Goal: Find specific page/section: Find specific page/section

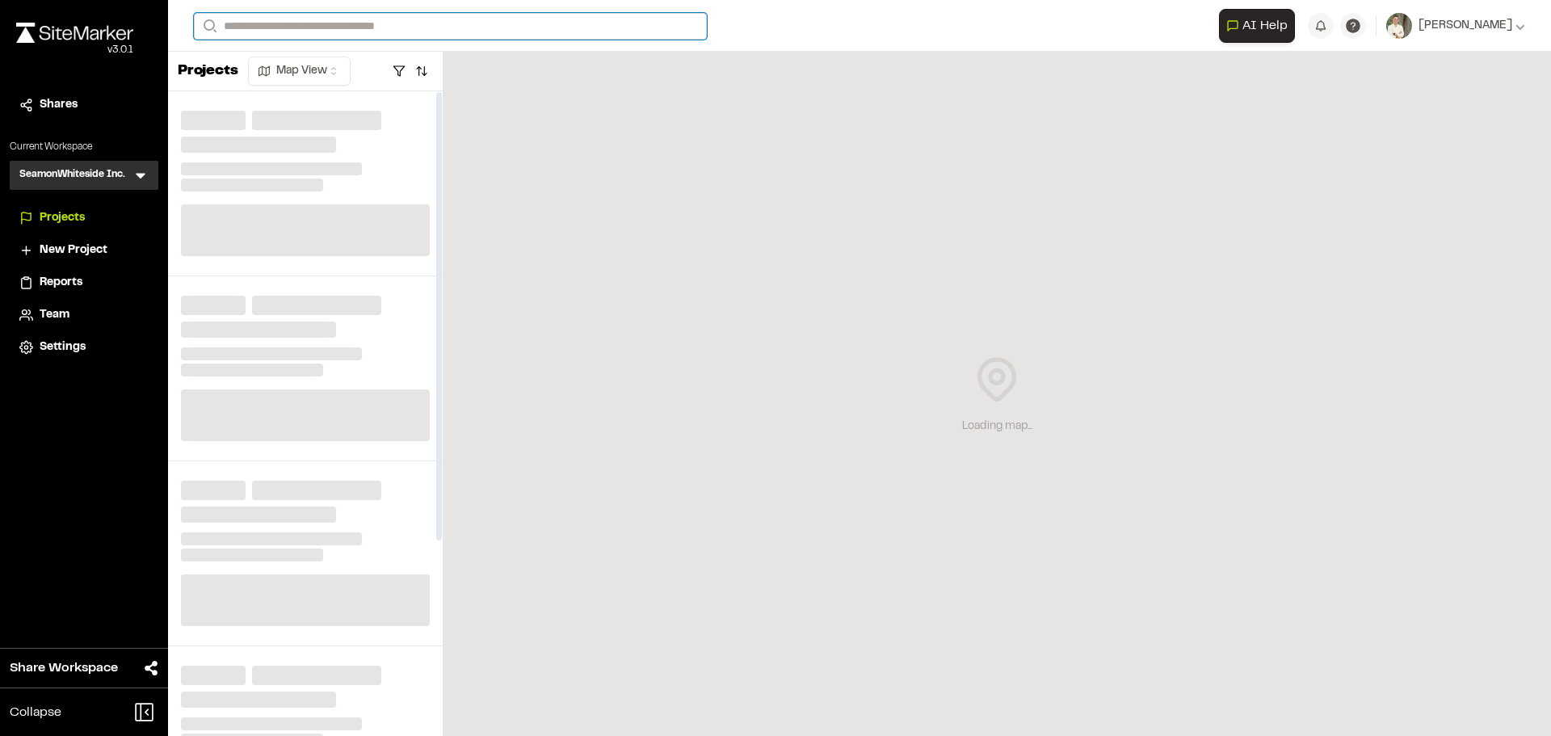
click at [334, 17] on input "Search" at bounding box center [450, 26] width 513 height 27
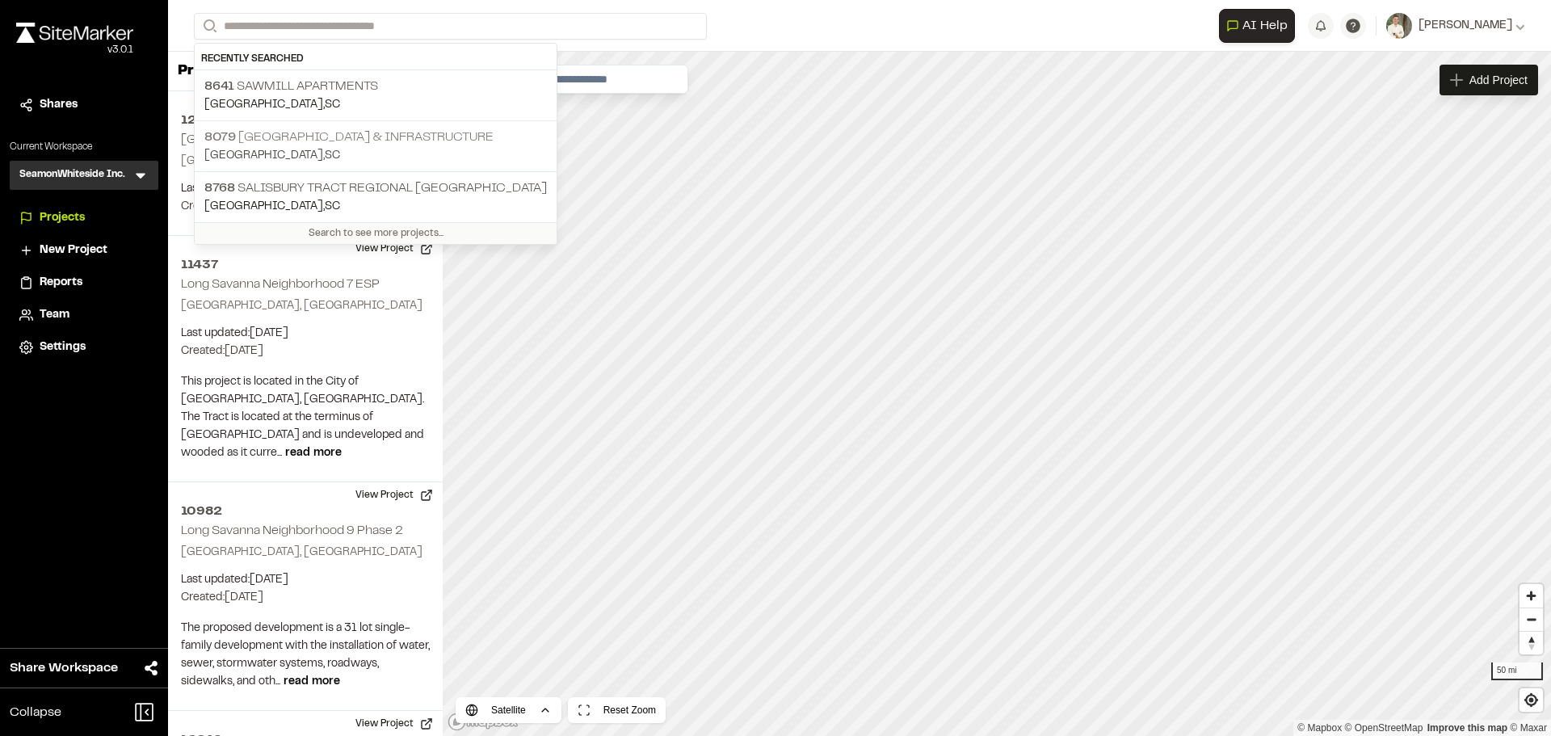
click at [412, 144] on p "[STREET_ADDRESS] & Infrastructure" at bounding box center [375, 137] width 342 height 19
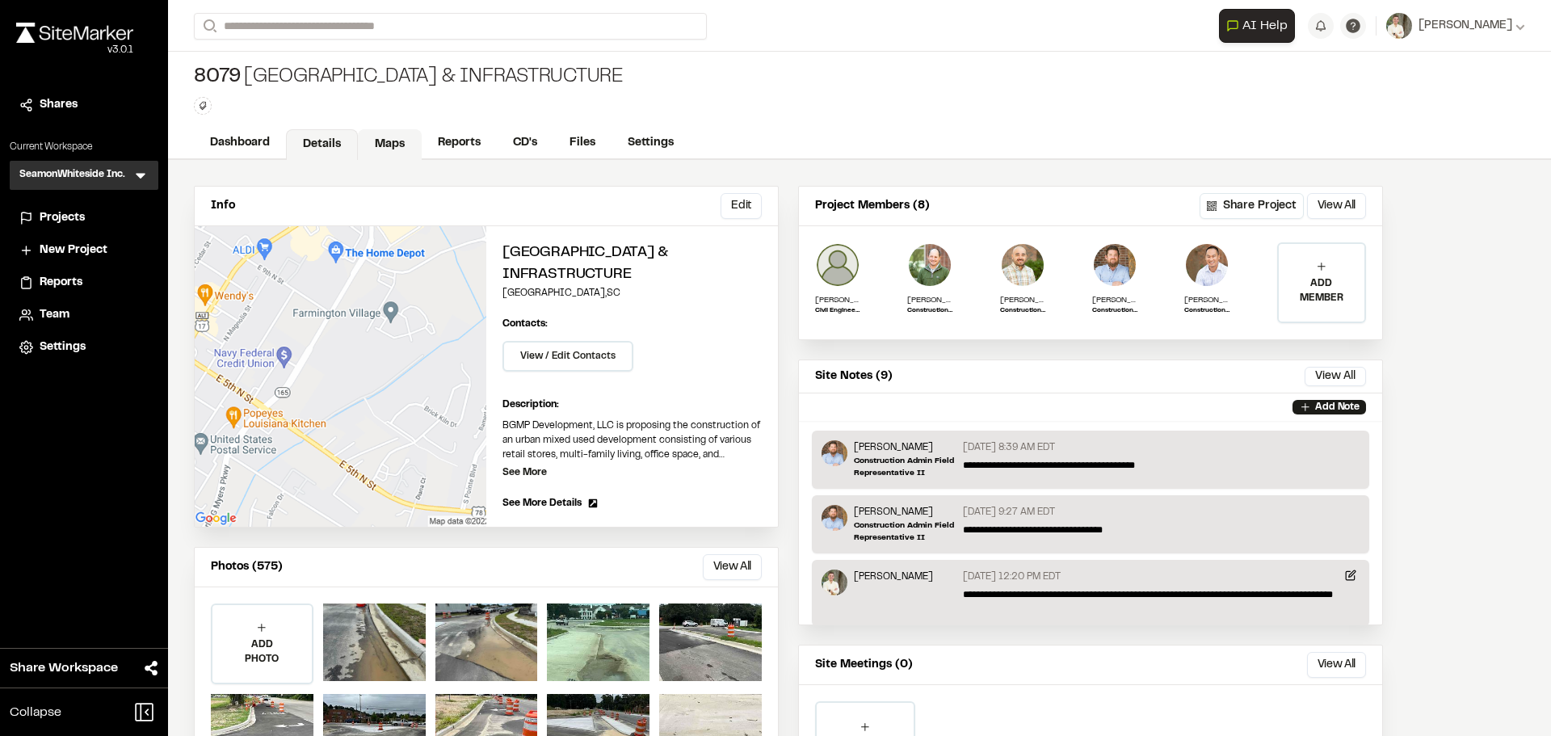
click at [378, 138] on link "Maps" at bounding box center [390, 144] width 64 height 31
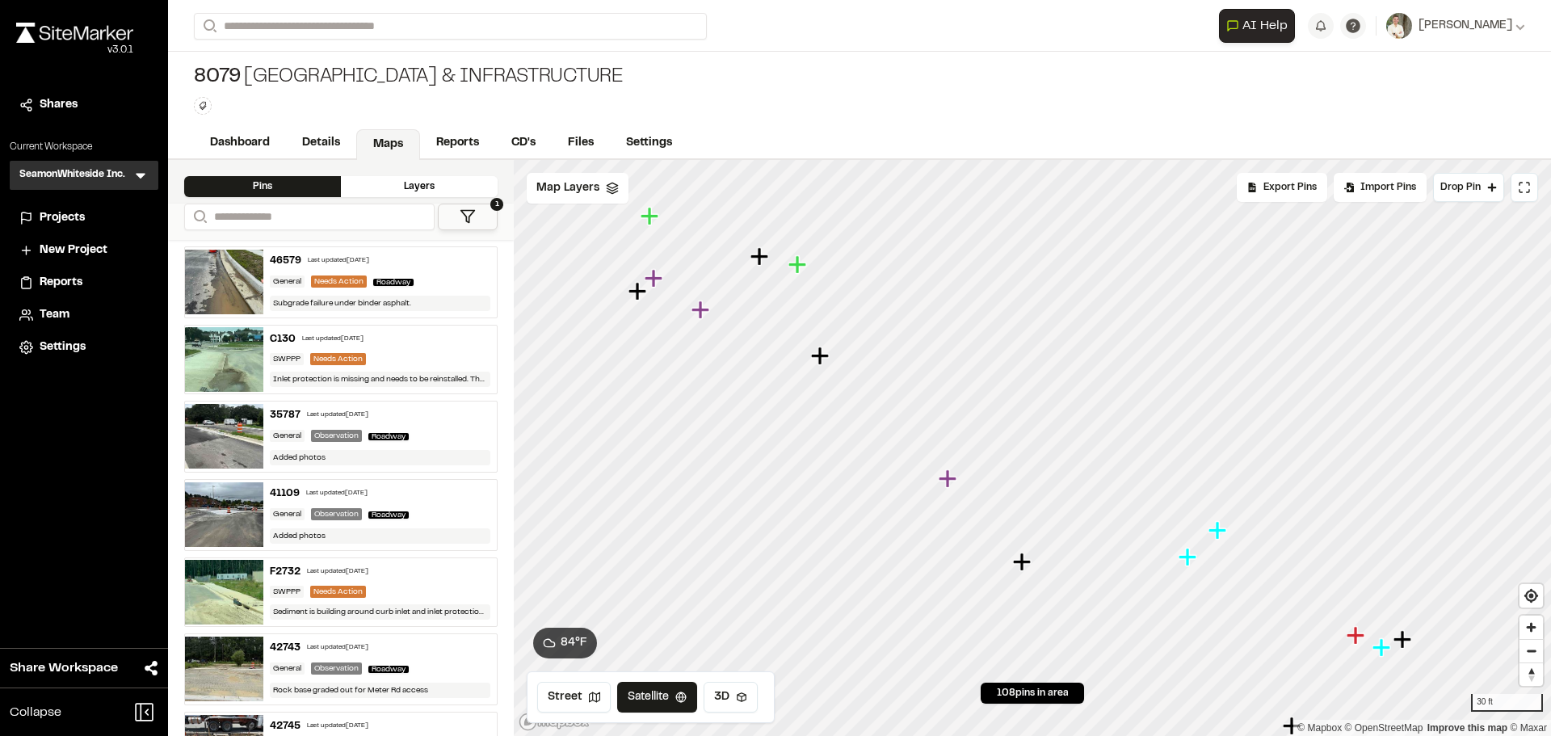
click at [758, 258] on icon "Map marker" at bounding box center [759, 256] width 18 height 18
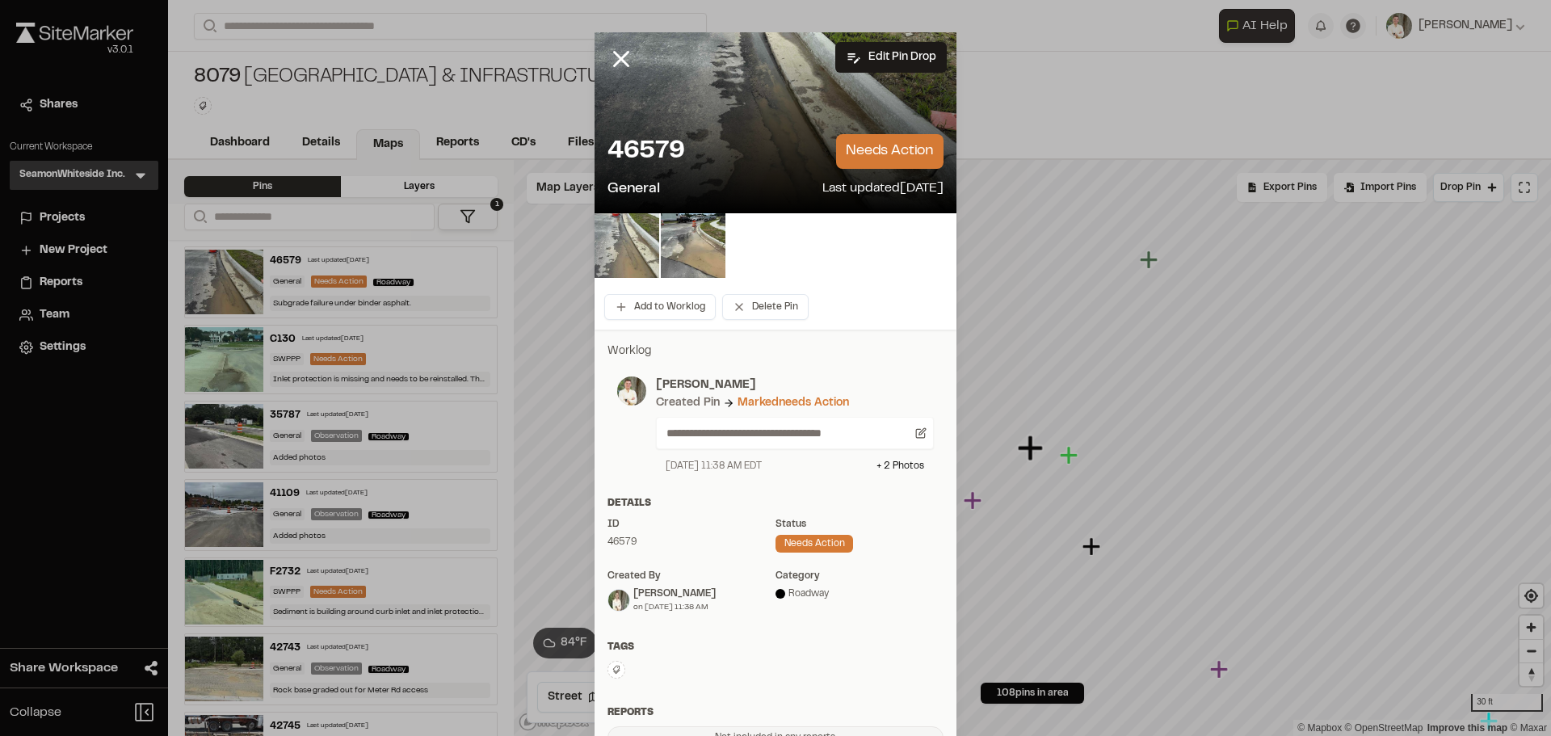
click at [619, 253] on img at bounding box center [626, 245] width 65 height 65
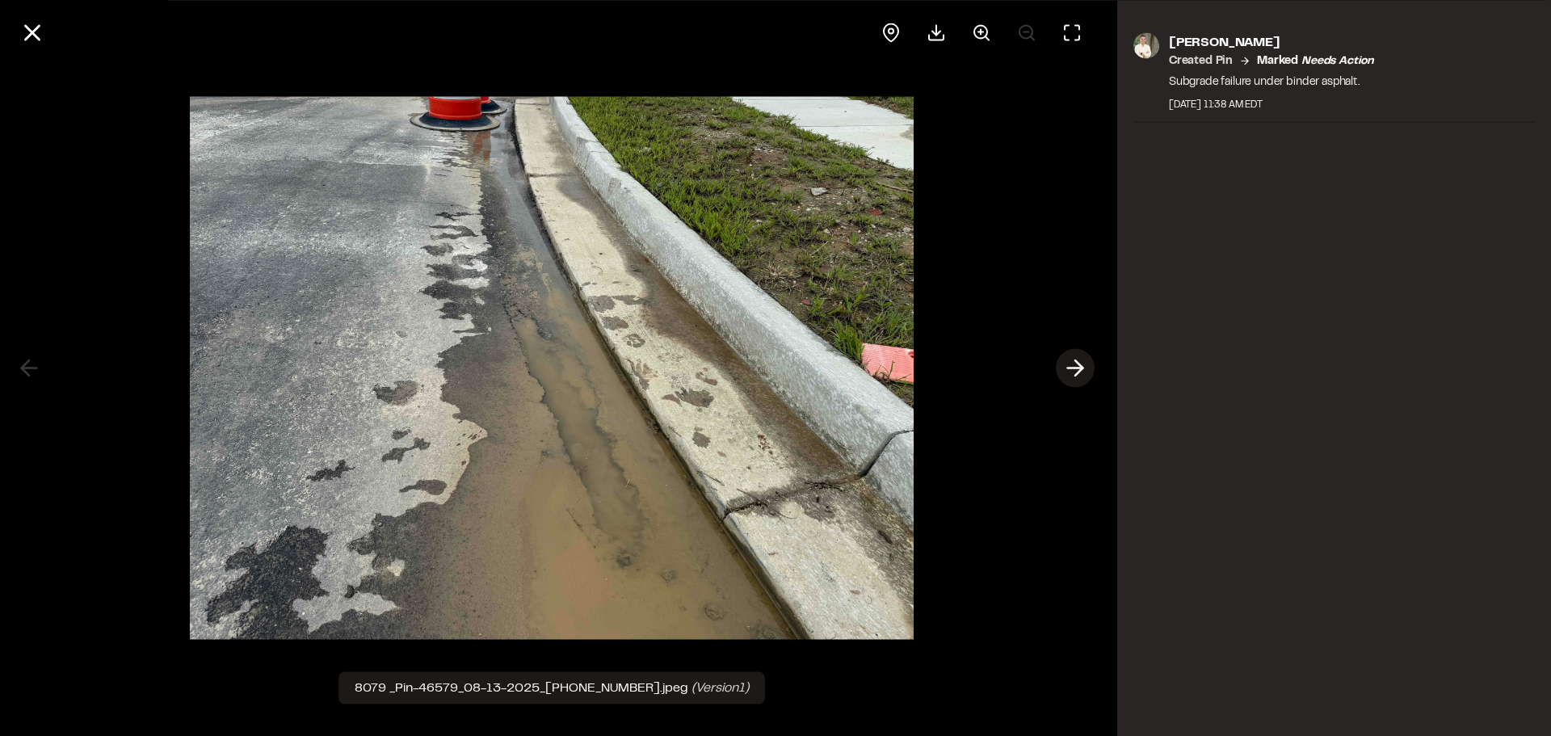
click at [1084, 366] on icon at bounding box center [1075, 368] width 26 height 27
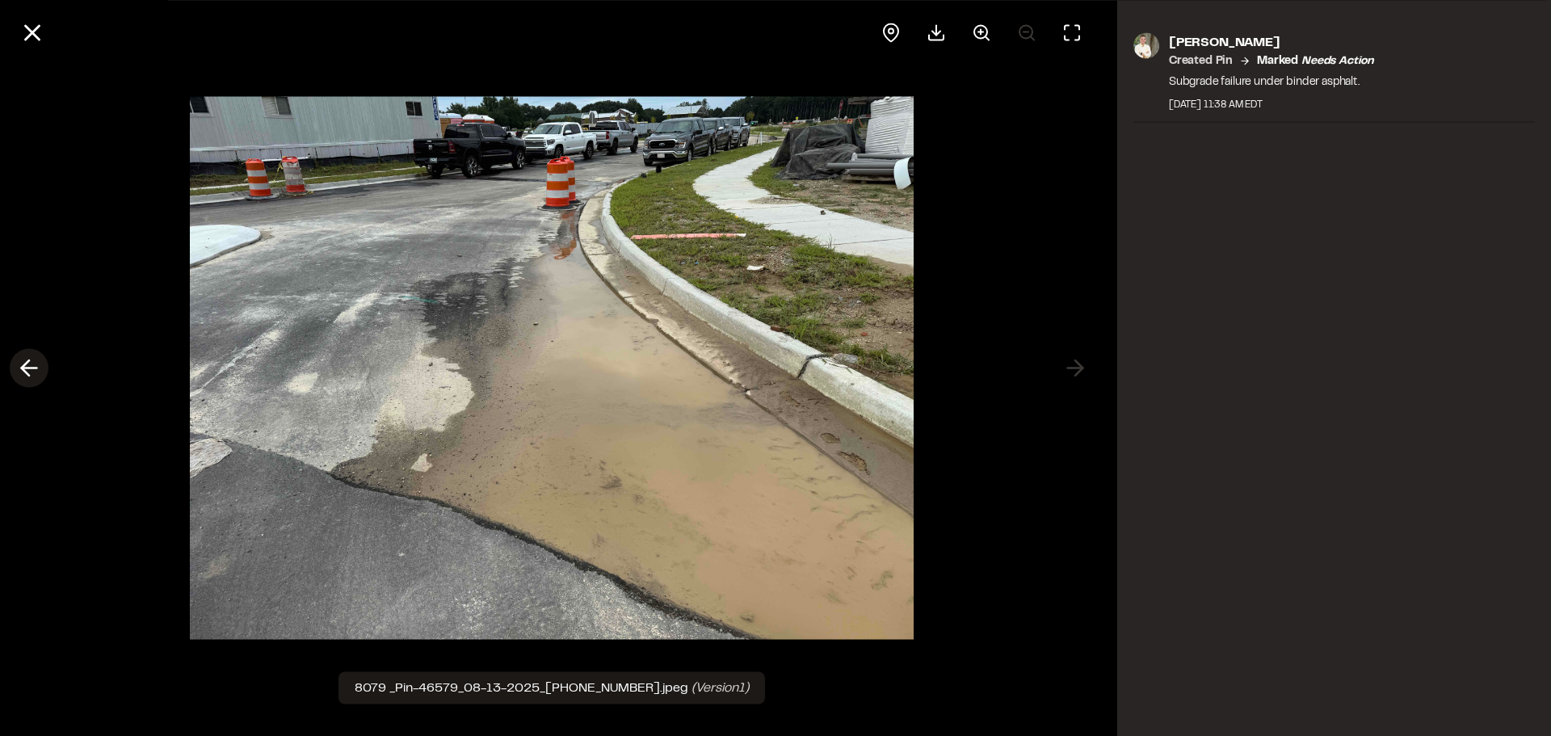
click at [28, 364] on icon at bounding box center [29, 368] width 26 height 27
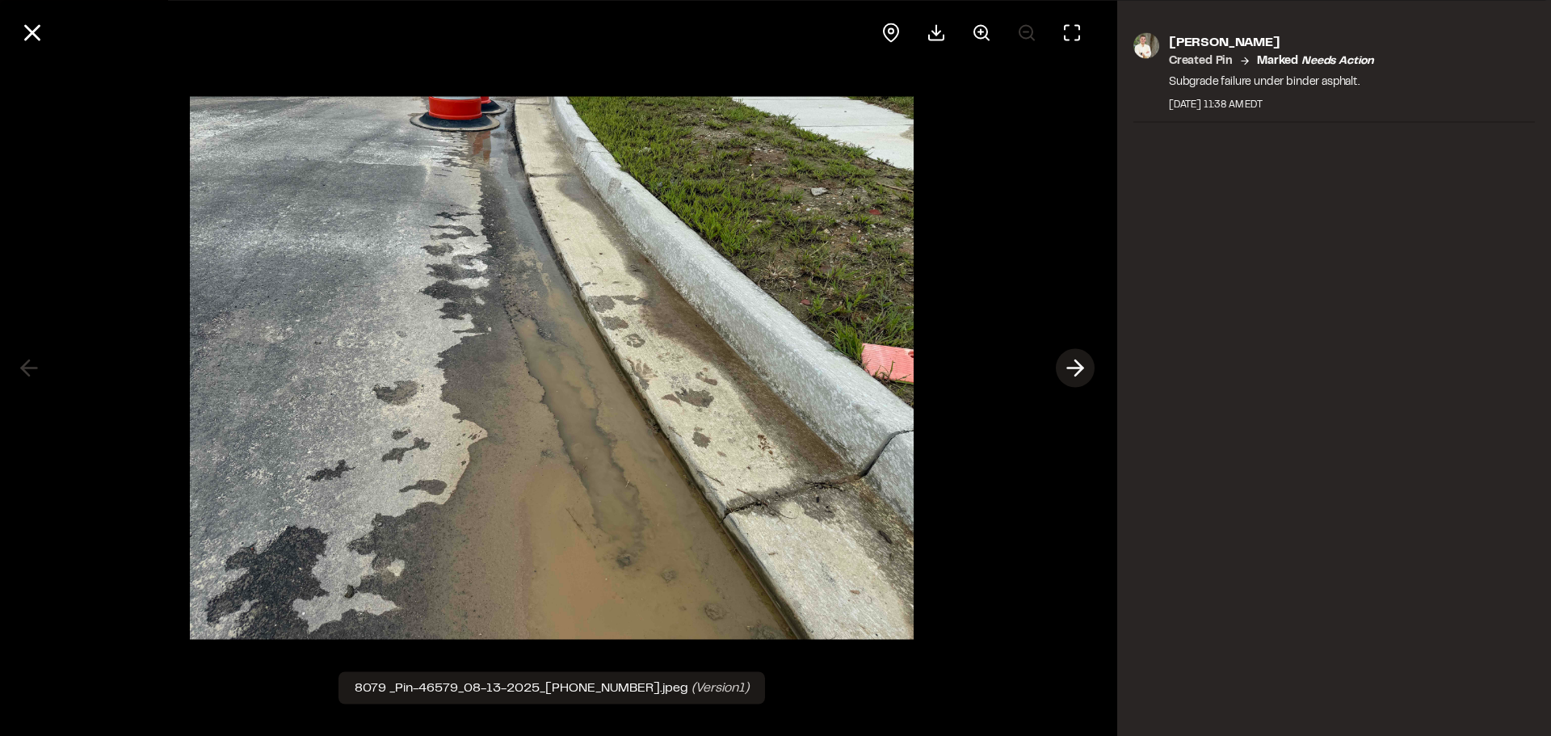
click at [1081, 359] on icon at bounding box center [1075, 368] width 26 height 27
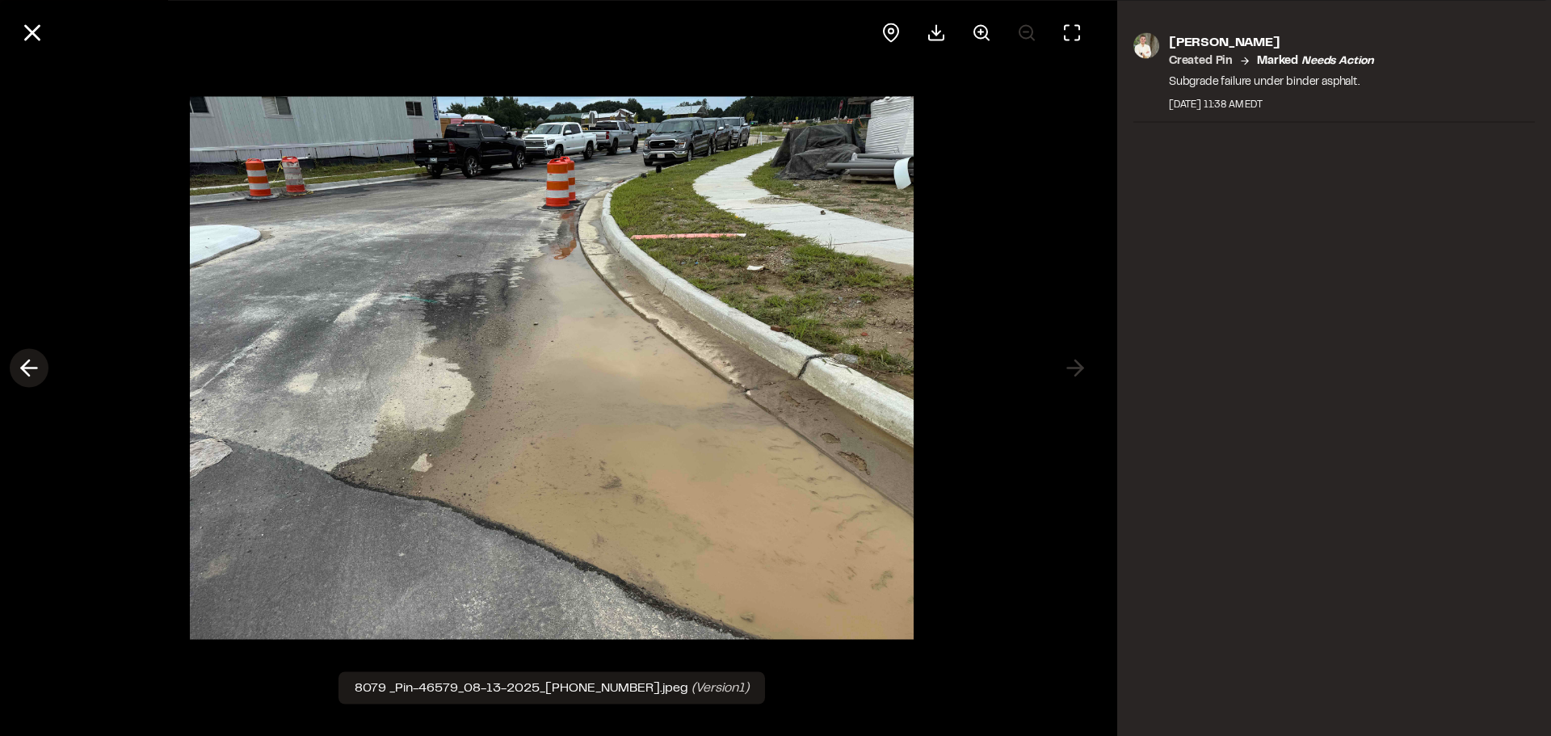
click at [19, 361] on icon at bounding box center [29, 368] width 26 height 27
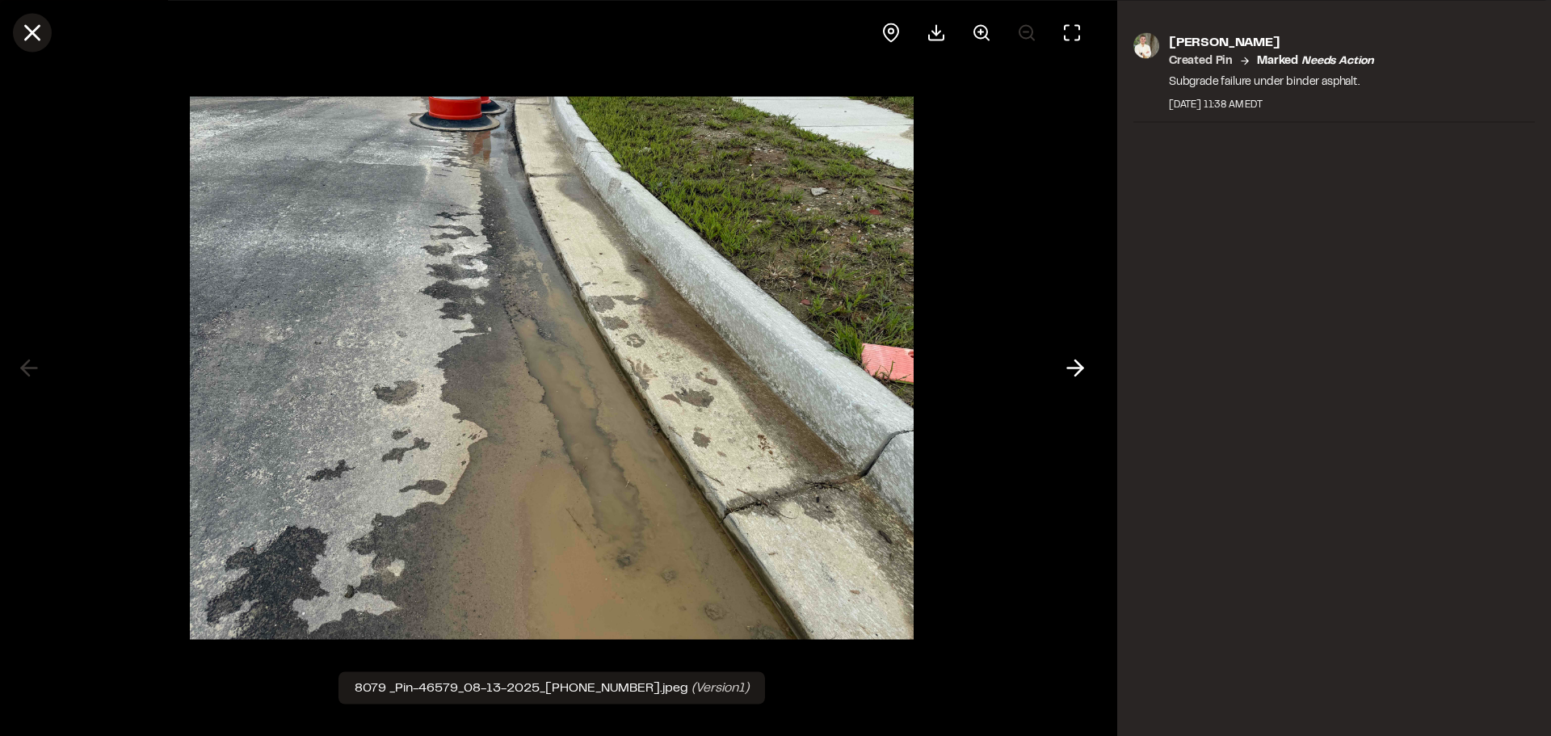
click at [33, 24] on icon at bounding box center [32, 32] width 27 height 27
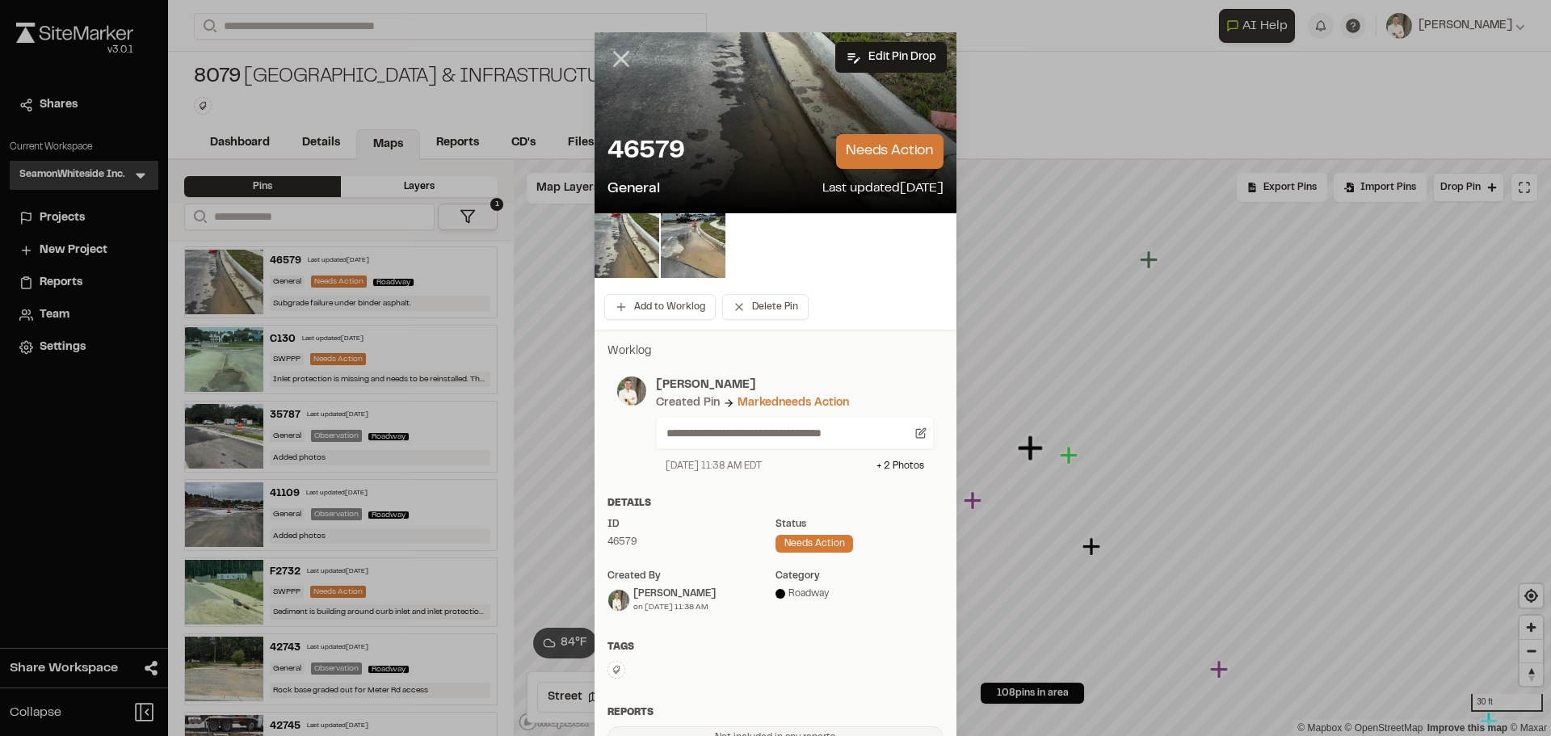
click at [615, 58] on line at bounding box center [622, 59] width 14 height 14
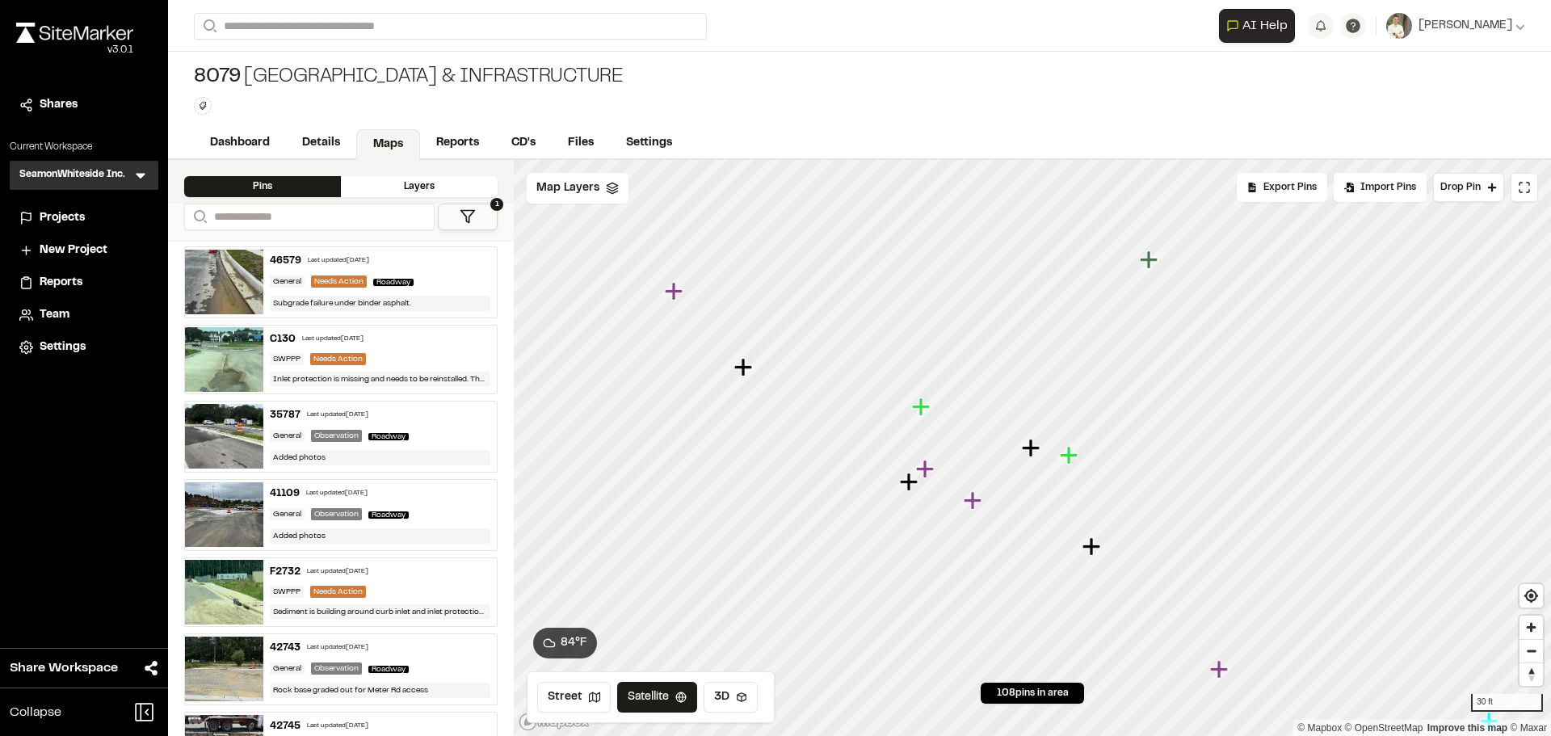
click at [911, 489] on icon "Map marker" at bounding box center [909, 481] width 18 height 18
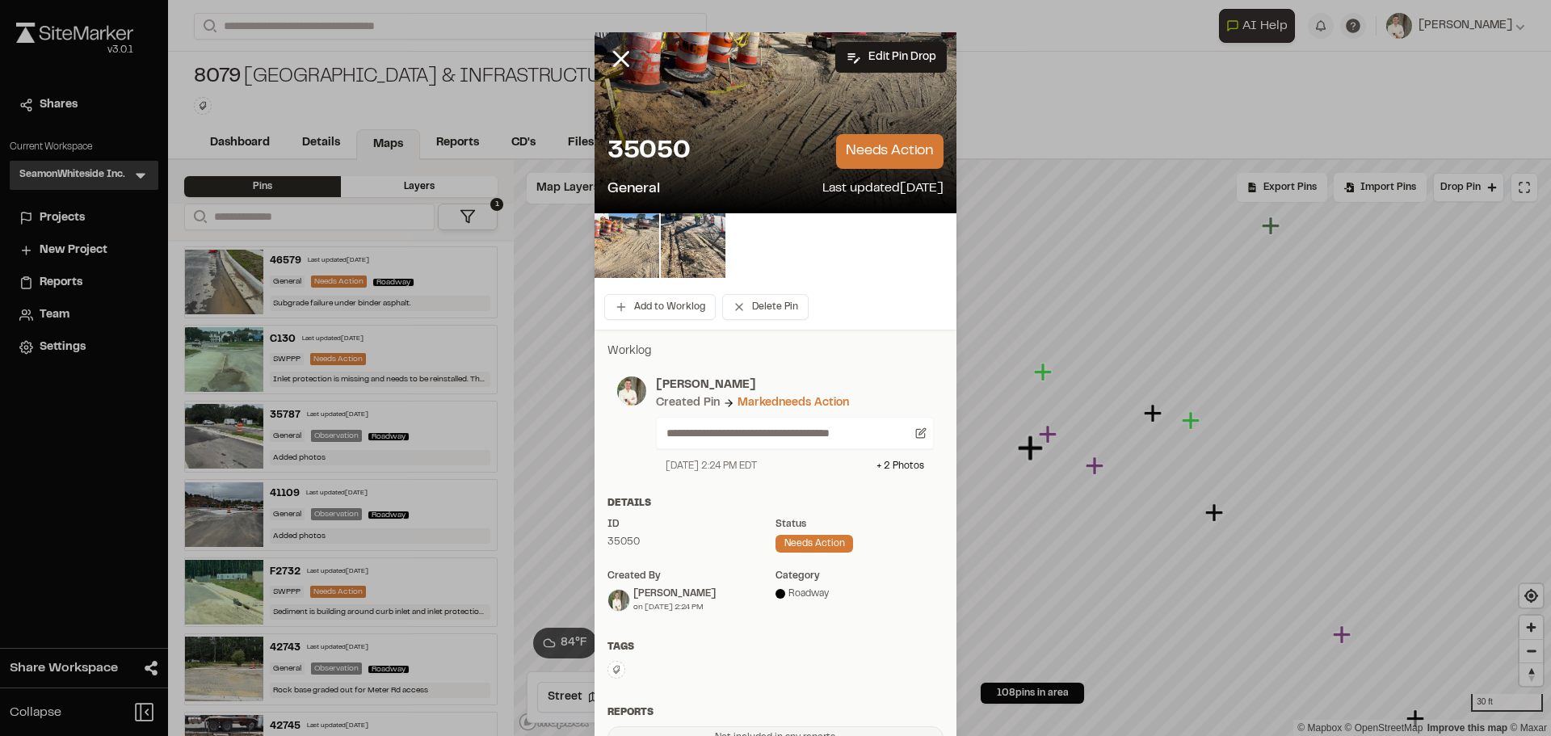
click at [622, 246] on img at bounding box center [626, 245] width 65 height 65
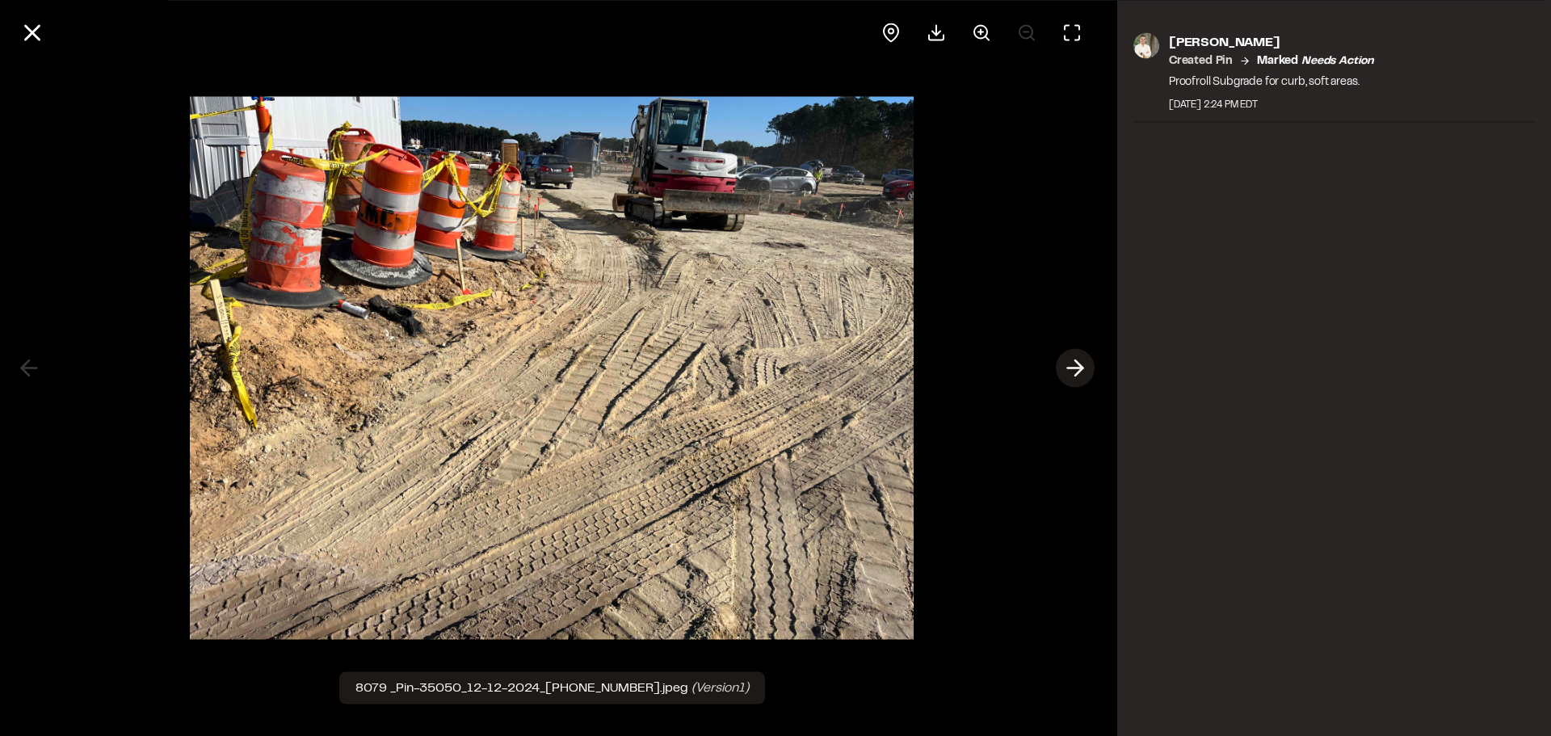
click at [1074, 378] on icon at bounding box center [1075, 368] width 26 height 27
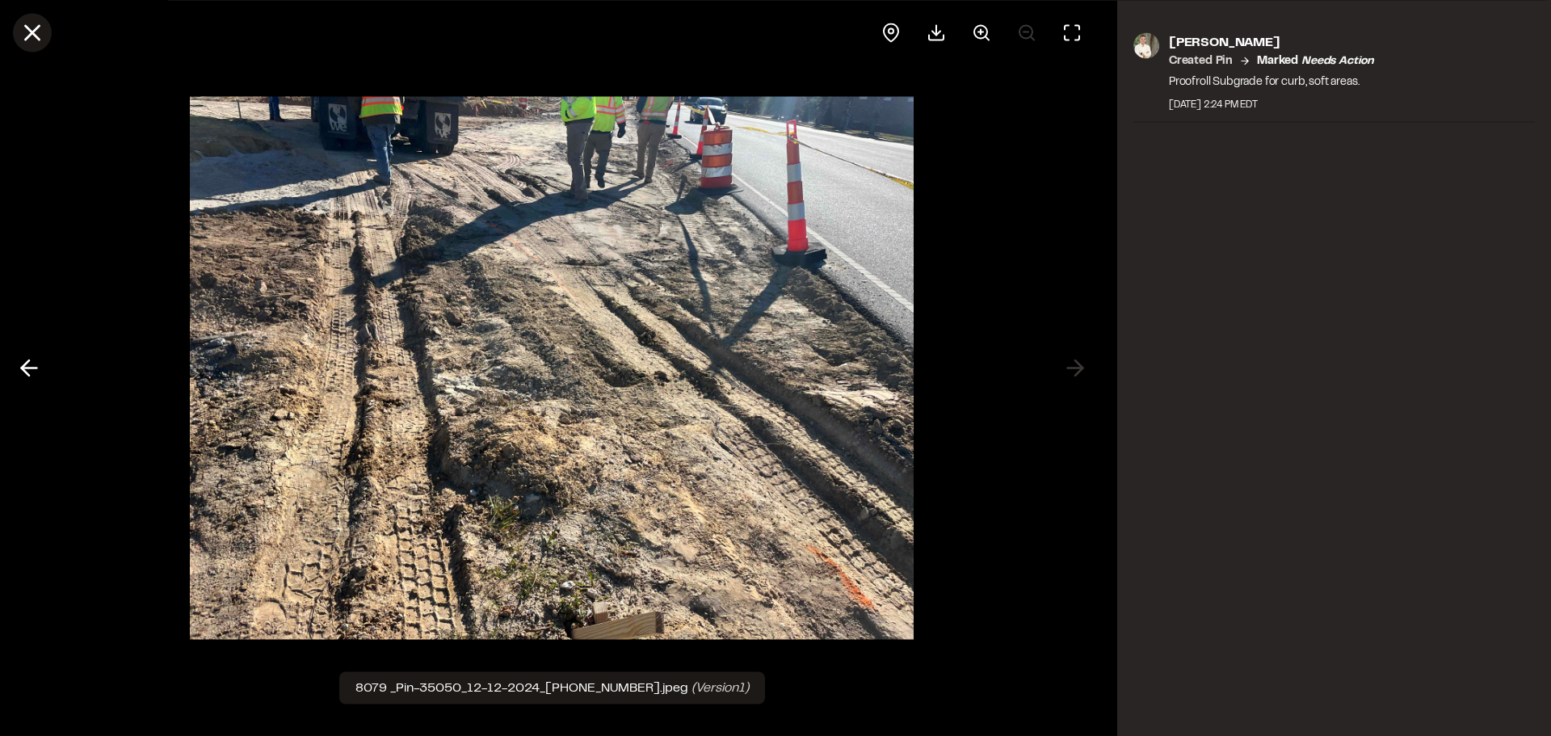
click at [38, 23] on icon at bounding box center [32, 32] width 27 height 27
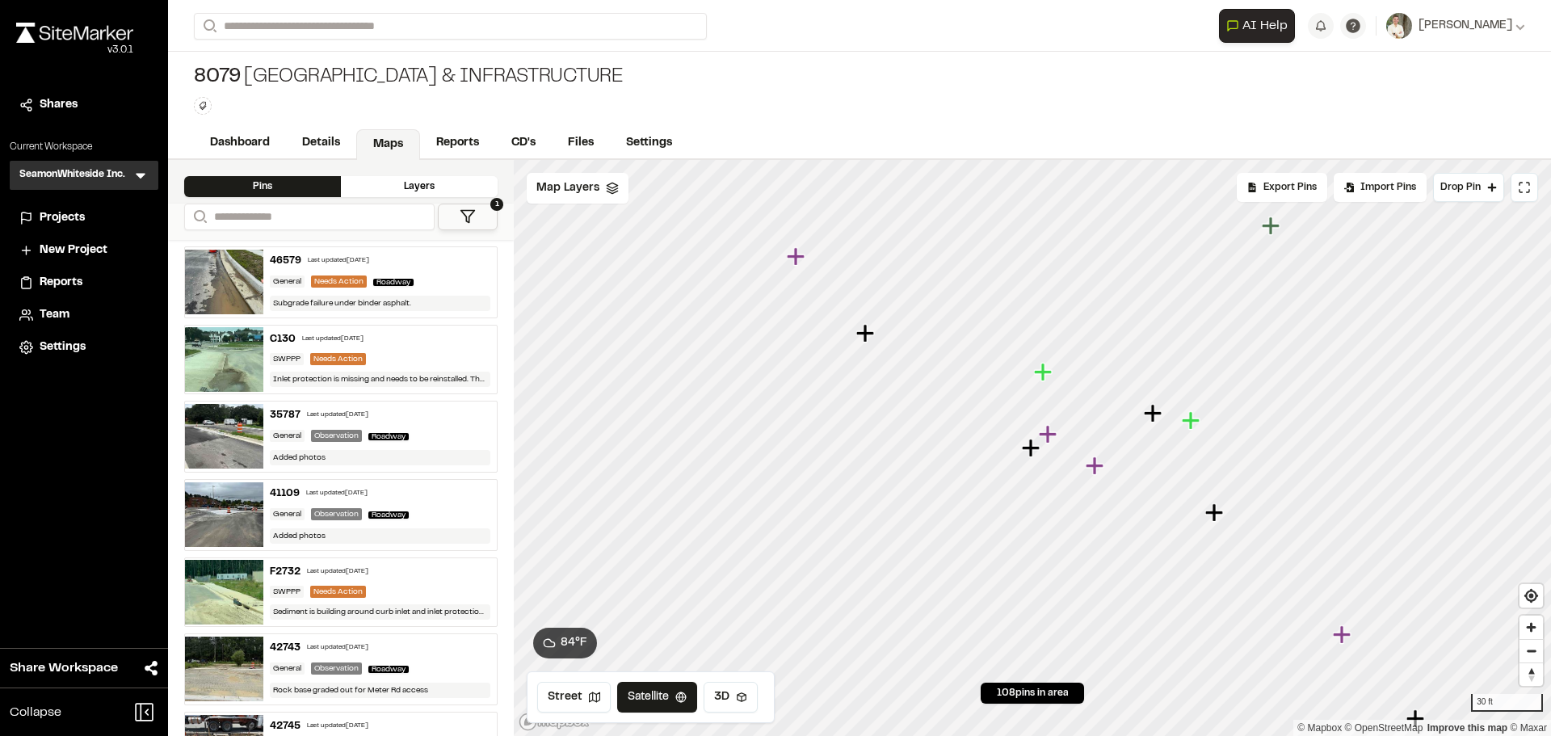
click at [1220, 513] on icon "Map marker" at bounding box center [1214, 512] width 18 height 18
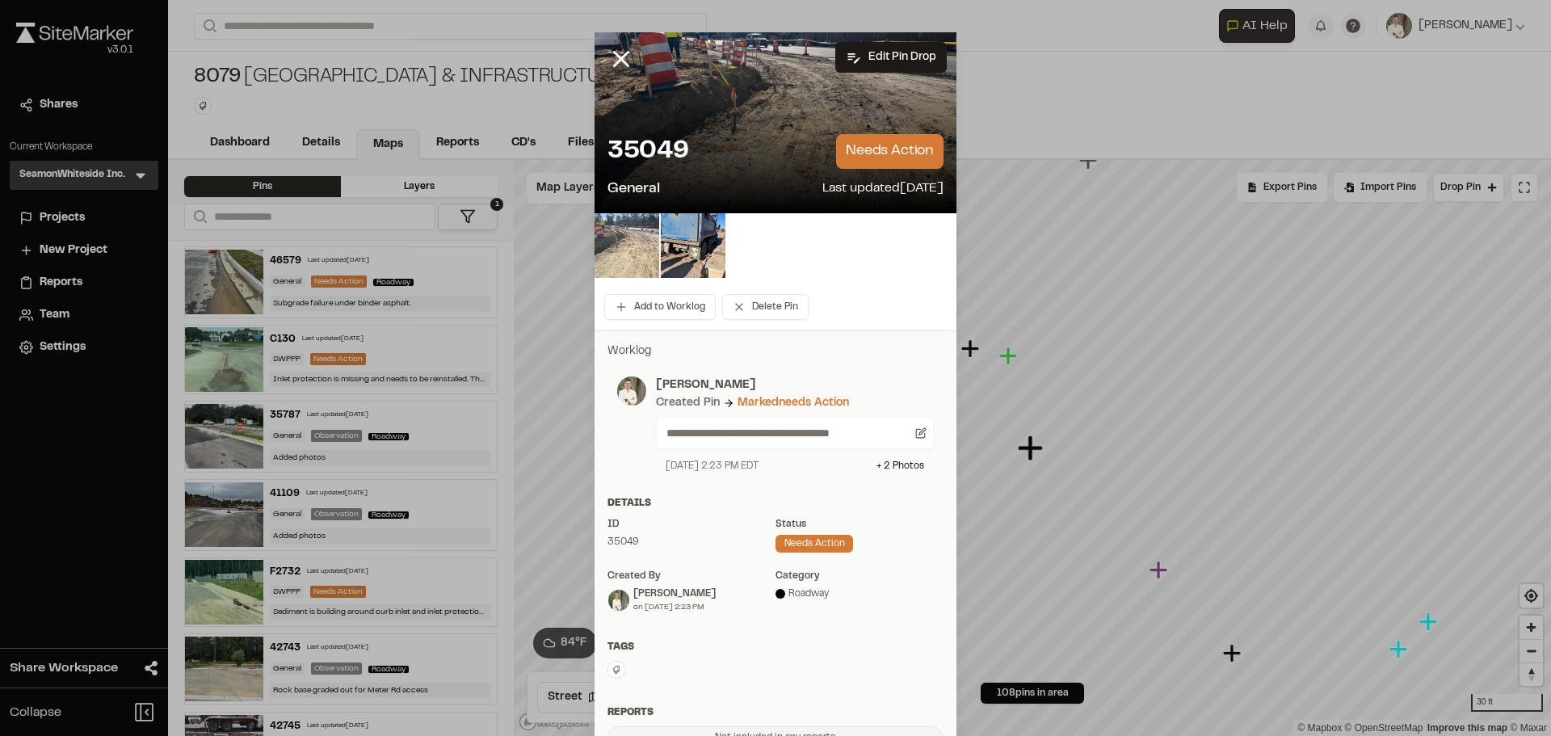
click at [618, 237] on img at bounding box center [626, 245] width 65 height 65
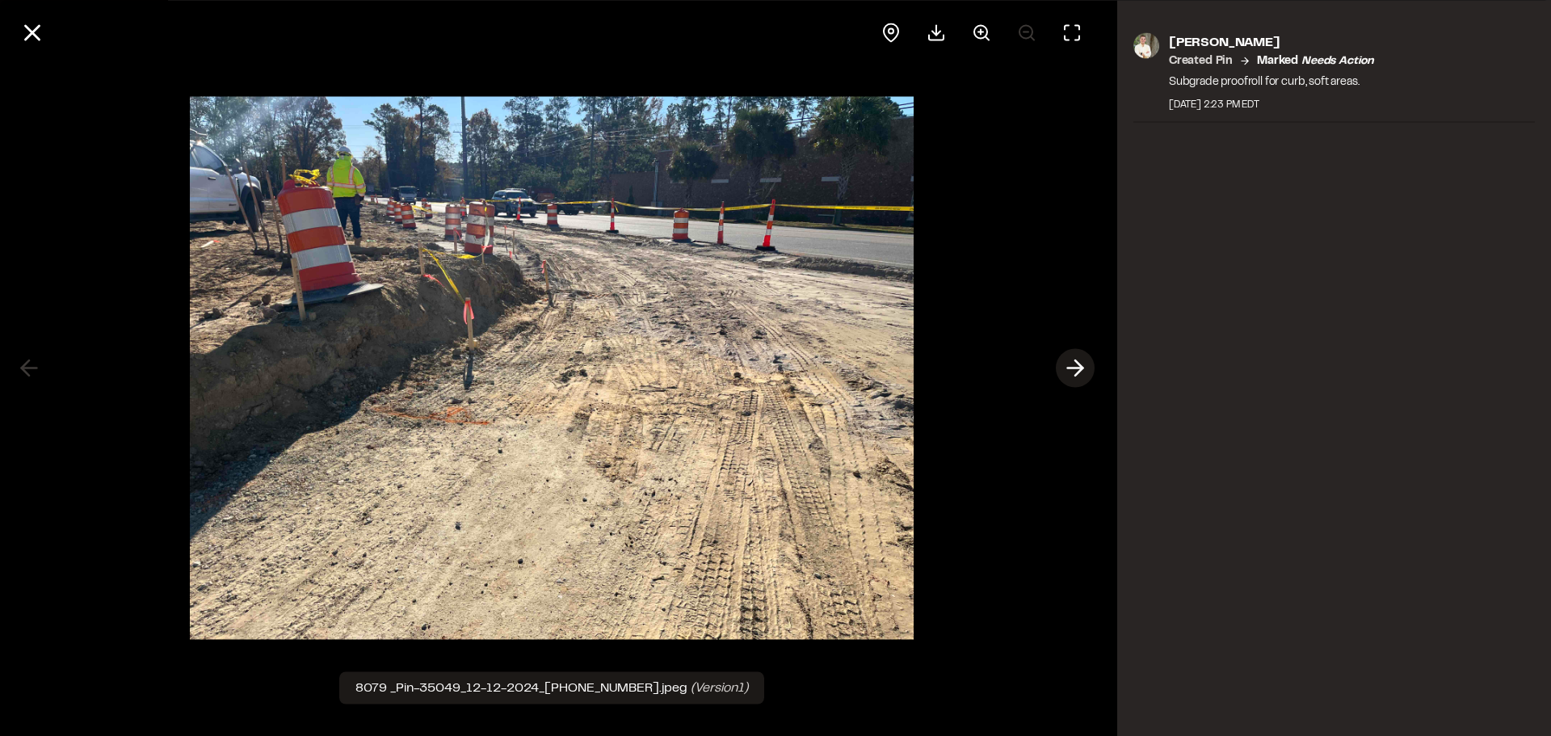
click at [1082, 369] on polyline at bounding box center [1078, 367] width 7 height 15
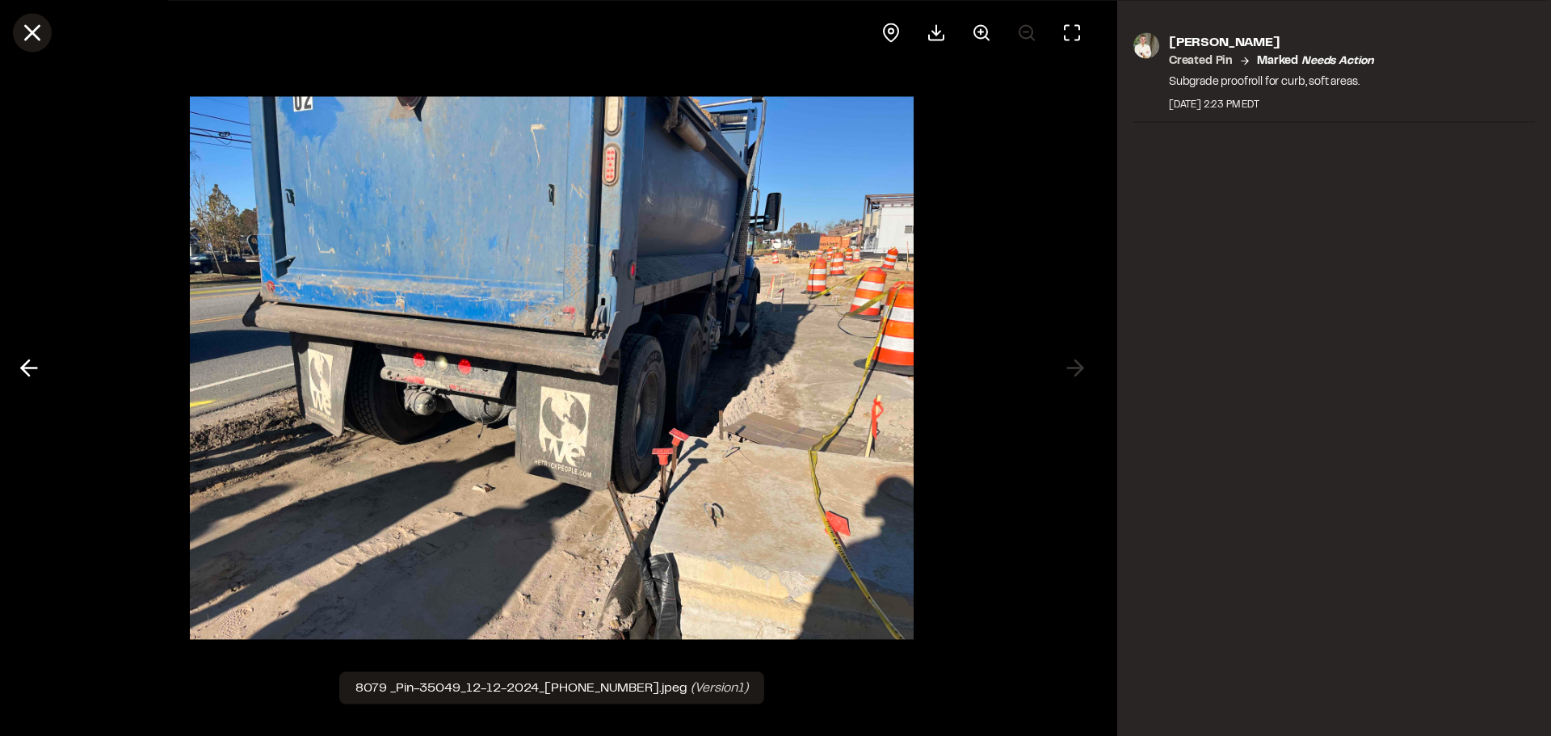
click at [34, 35] on line at bounding box center [33, 33] width 14 height 14
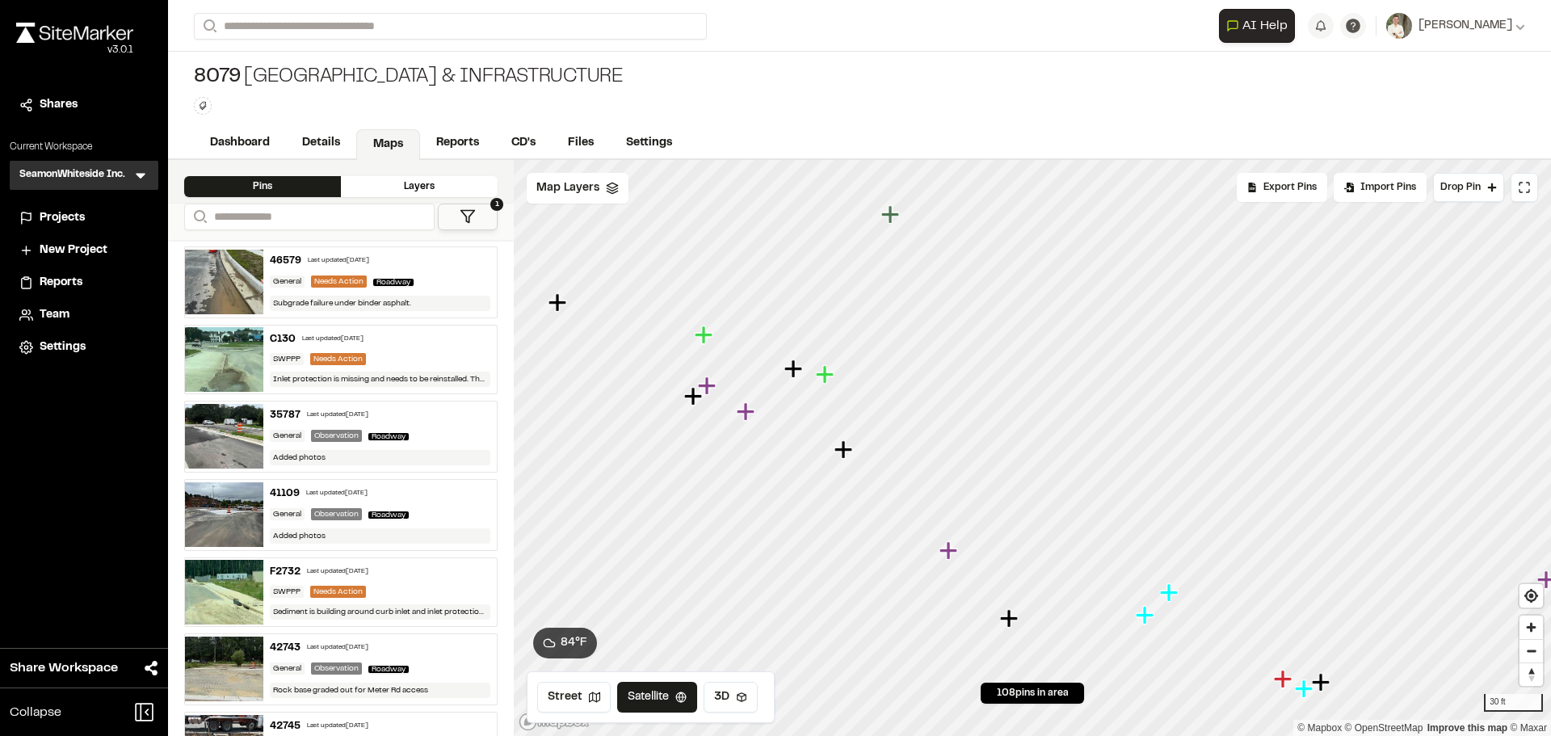
click at [1018, 627] on icon "Map marker" at bounding box center [1010, 618] width 21 height 21
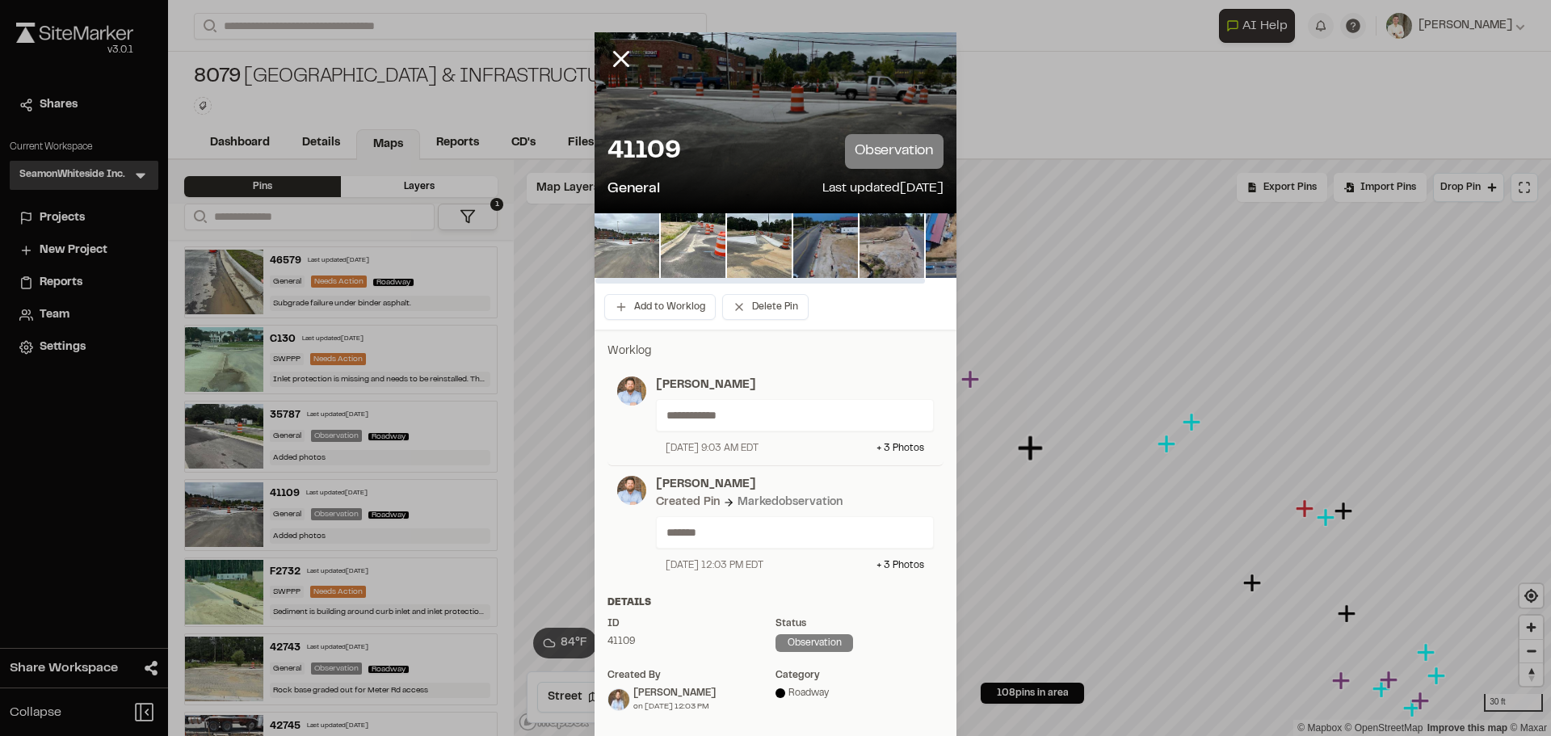
click at [621, 233] on img at bounding box center [626, 245] width 65 height 65
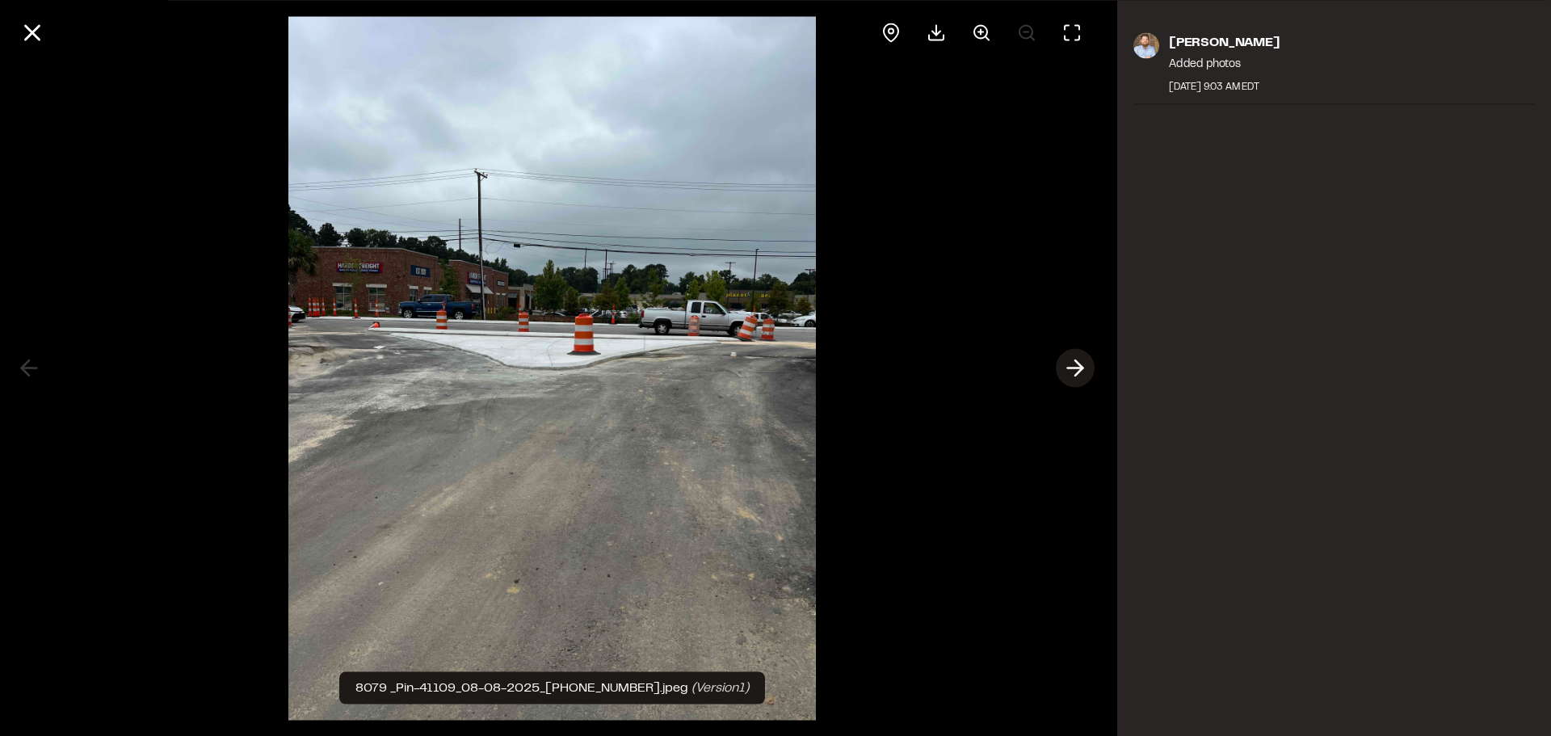
click at [1073, 367] on icon at bounding box center [1075, 368] width 26 height 27
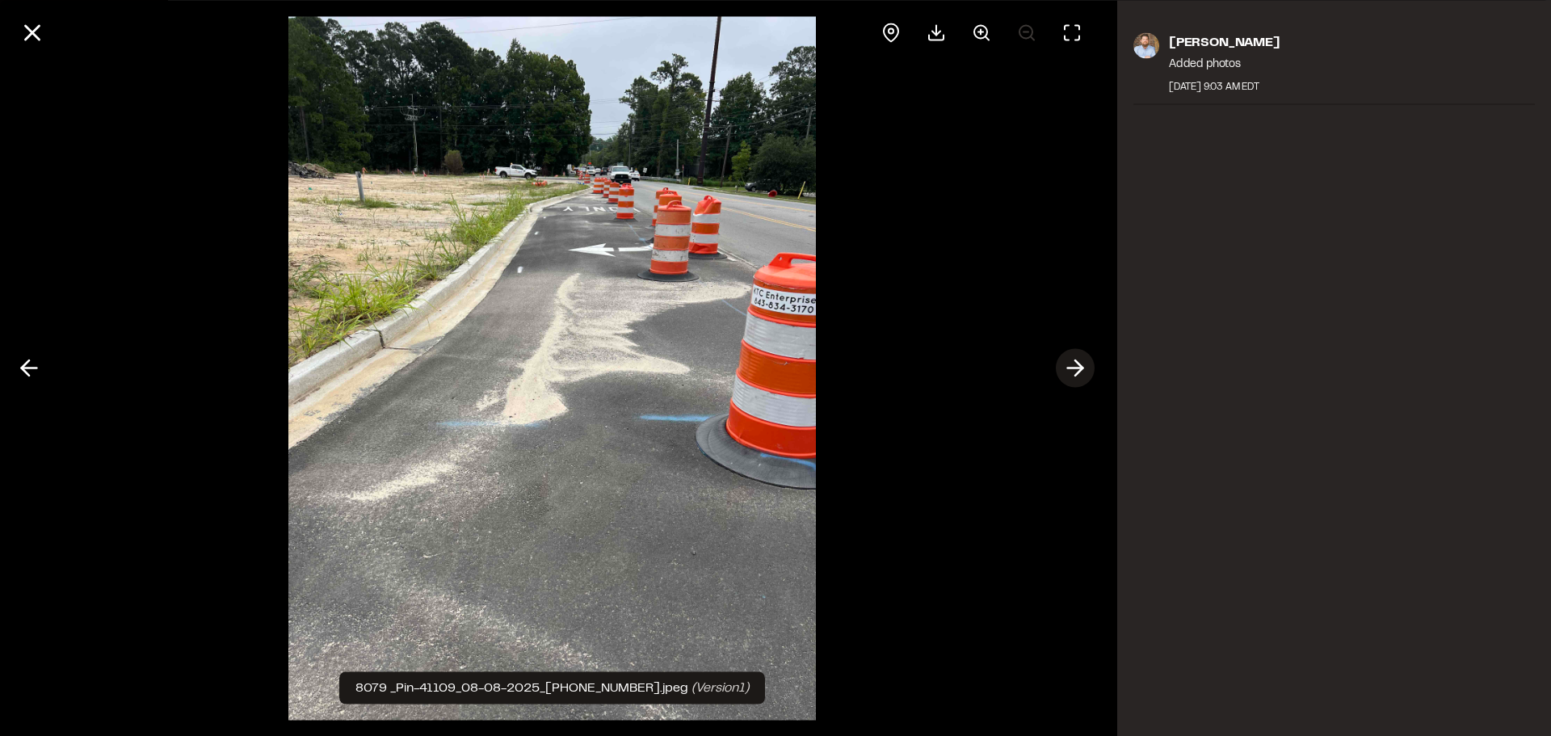
click at [1073, 367] on icon at bounding box center [1075, 368] width 26 height 27
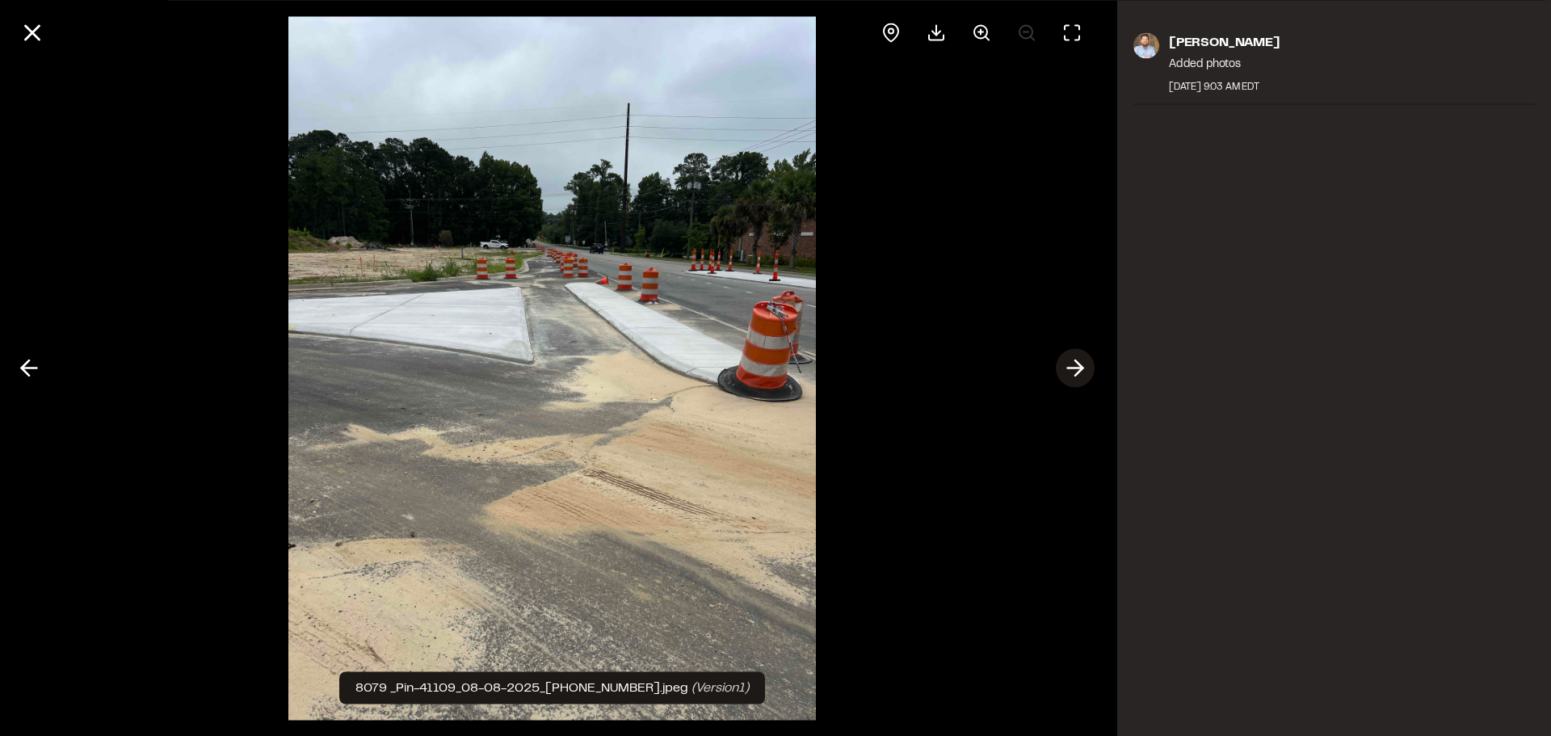
click at [1073, 367] on icon at bounding box center [1075, 368] width 26 height 27
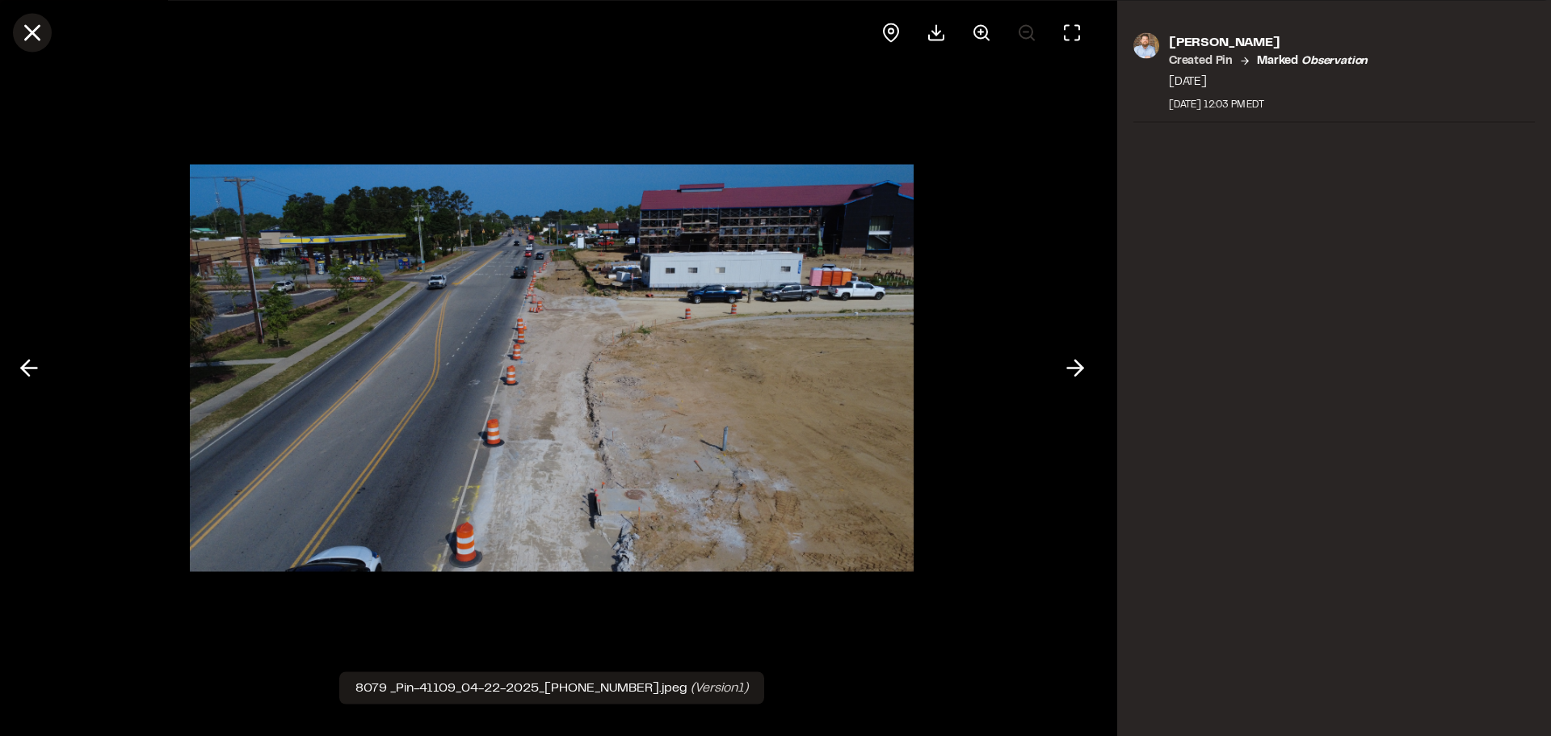
click at [47, 28] on button at bounding box center [32, 32] width 39 height 39
